Goal: Find specific page/section: Find specific page/section

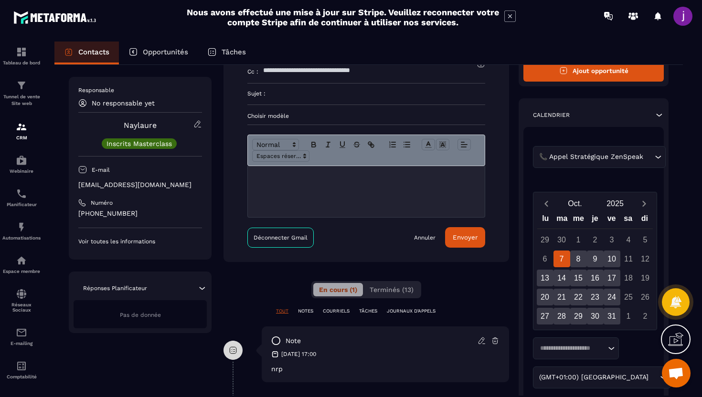
scroll to position [109, 0]
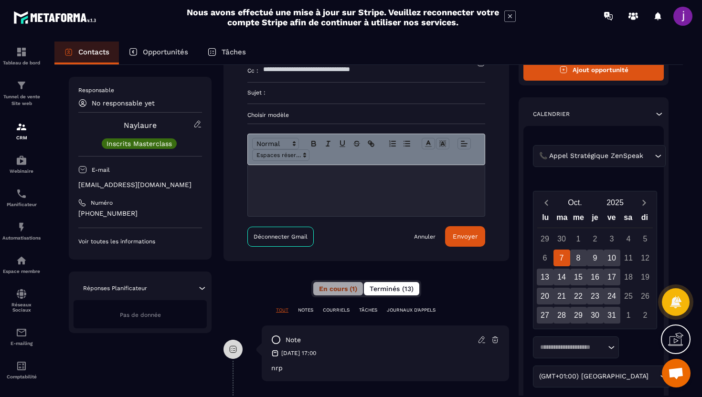
click at [406, 290] on span "Terminés (13)" at bounding box center [392, 289] width 44 height 8
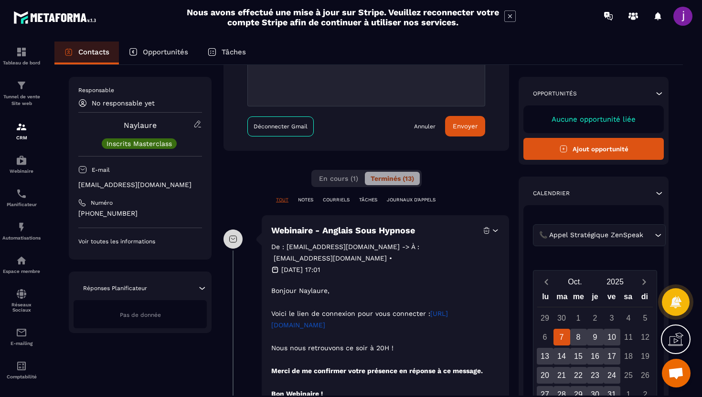
scroll to position [0, 0]
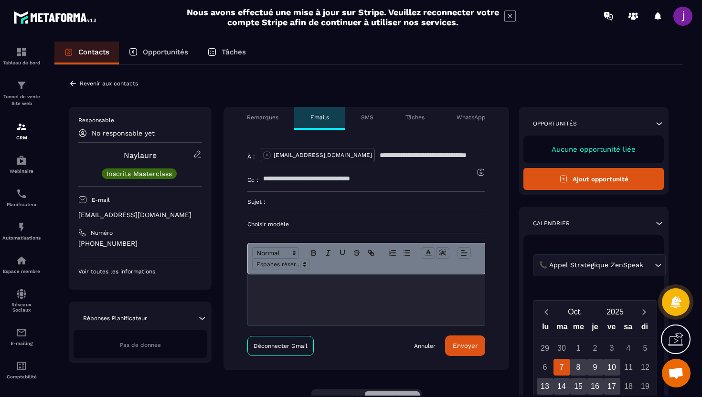
click at [74, 84] on icon at bounding box center [73, 83] width 6 height 5
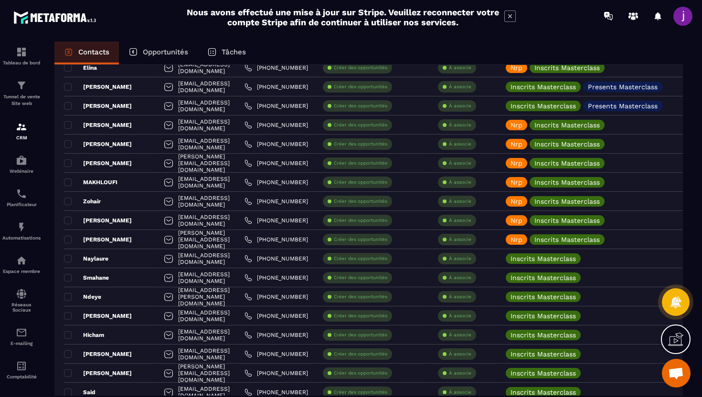
scroll to position [645, 0]
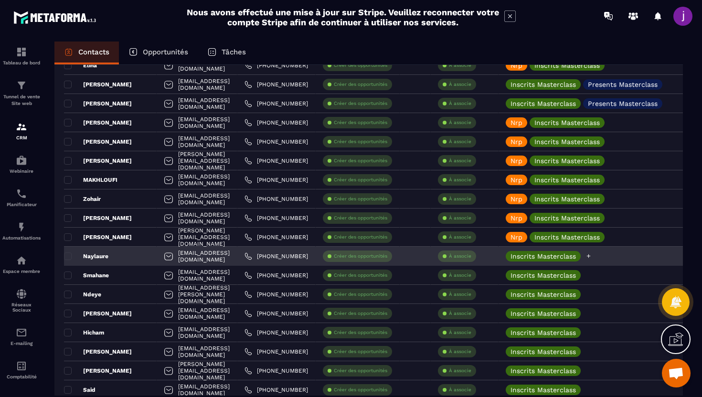
click at [619, 255] on div "Inscrits Masterclass" at bounding box center [603, 256] width 208 height 19
click at [592, 257] on icon at bounding box center [589, 256] width 6 height 6
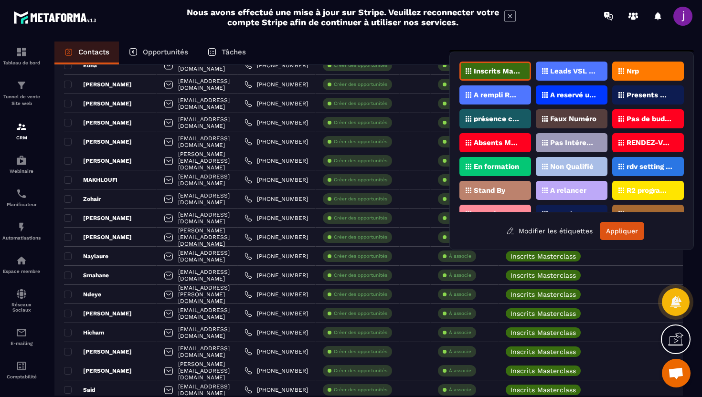
click at [665, 72] on div "Nrp" at bounding box center [648, 71] width 72 height 19
click at [617, 229] on button "Appliquer" at bounding box center [622, 231] width 44 height 18
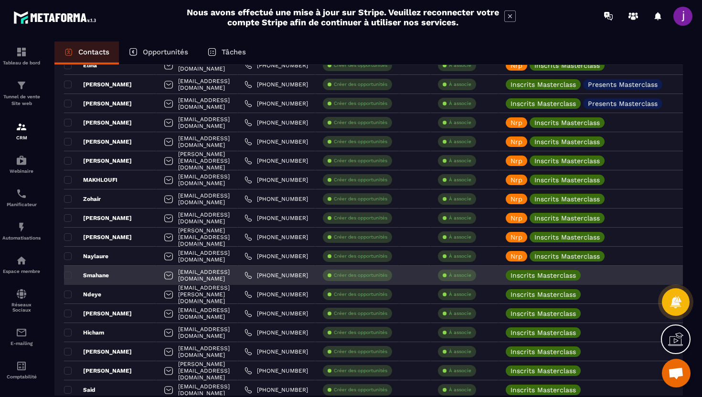
scroll to position [669, 0]
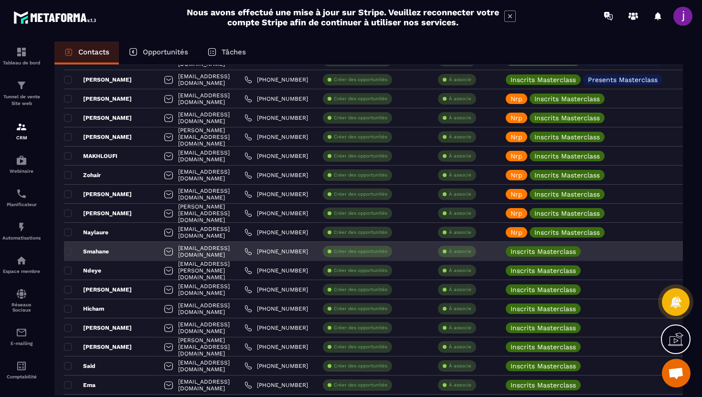
click at [125, 254] on div "Smahane" at bounding box center [110, 251] width 93 height 19
